Goal: Task Accomplishment & Management: Use online tool/utility

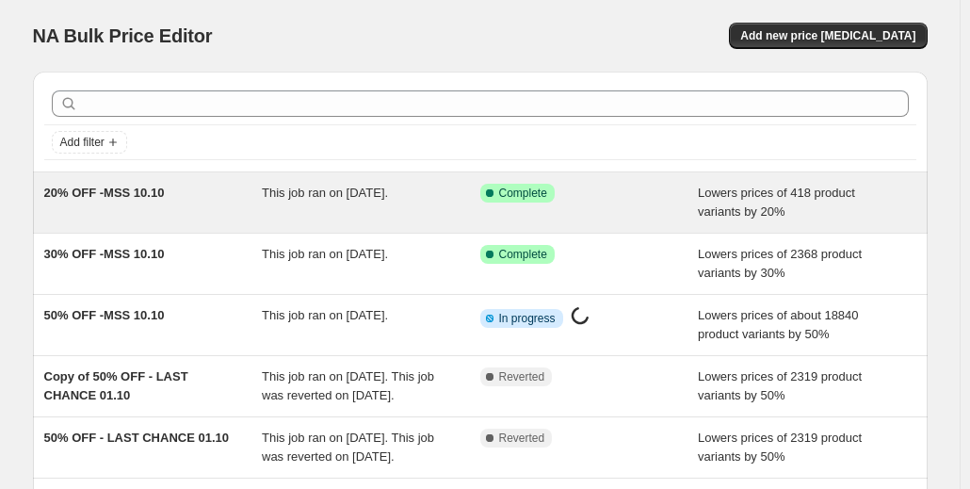
click at [120, 202] on div "20% OFF -MSS 10.10" at bounding box center [153, 203] width 218 height 38
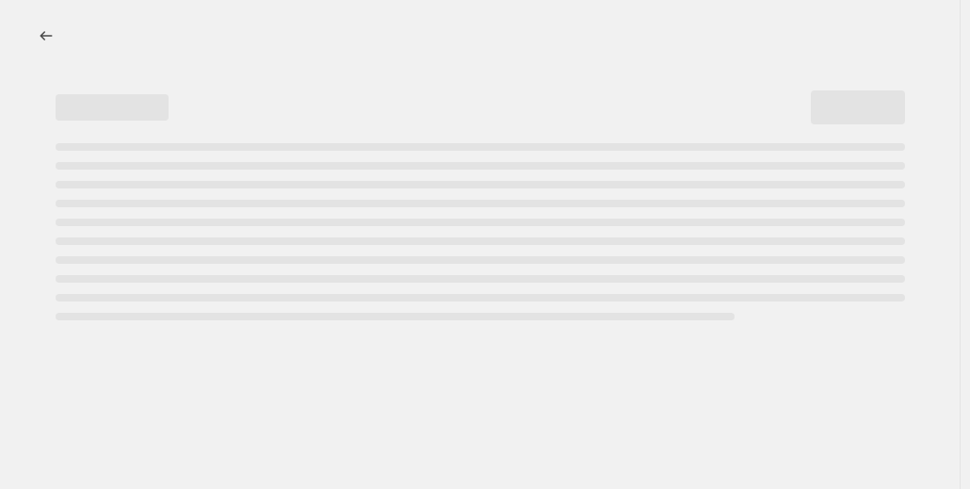
select select "percentage"
select select "collection"
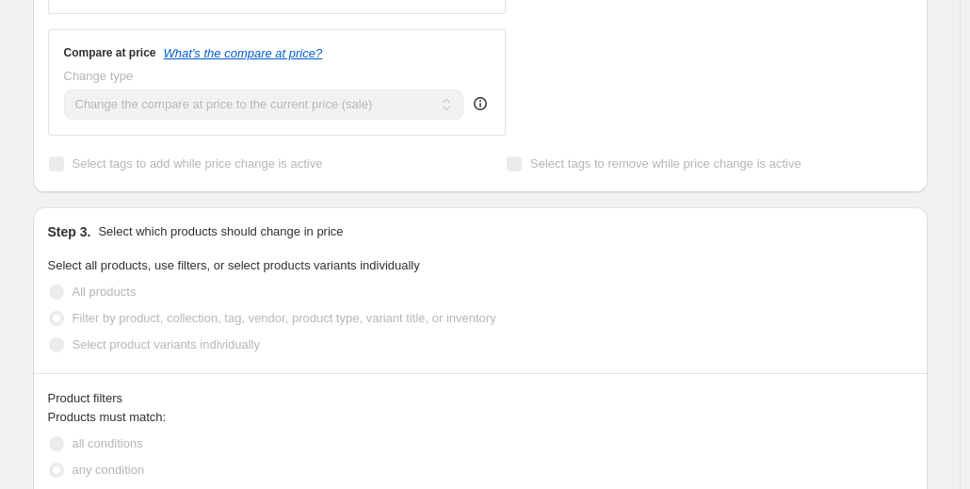
scroll to position [802, 0]
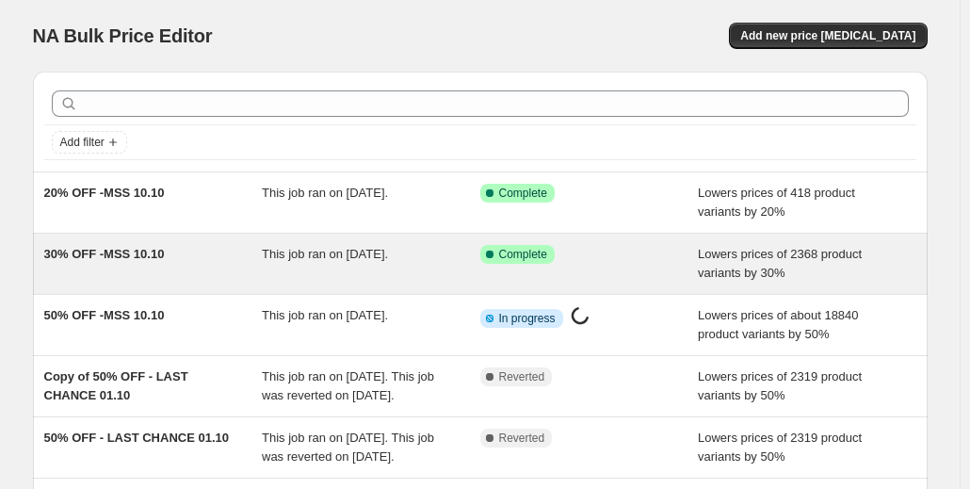
click at [148, 247] on span "30% OFF -MSS 10.10" at bounding box center [104, 254] width 120 height 14
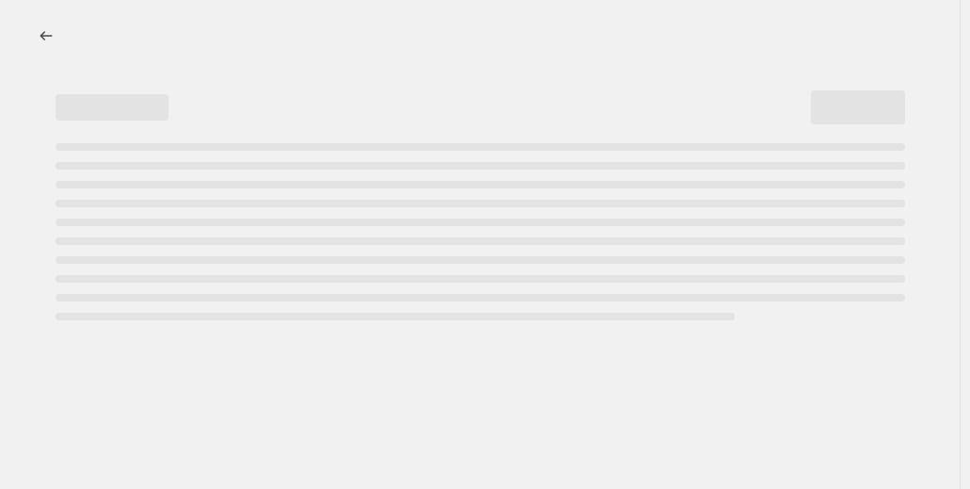
select select "percentage"
select select "collection"
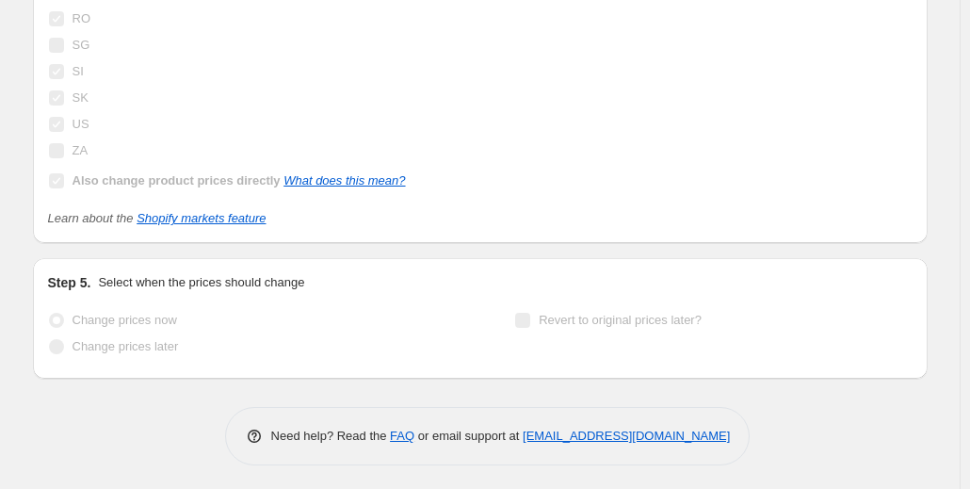
scroll to position [2866, 0]
